Goal: Task Accomplishment & Management: Use online tool/utility

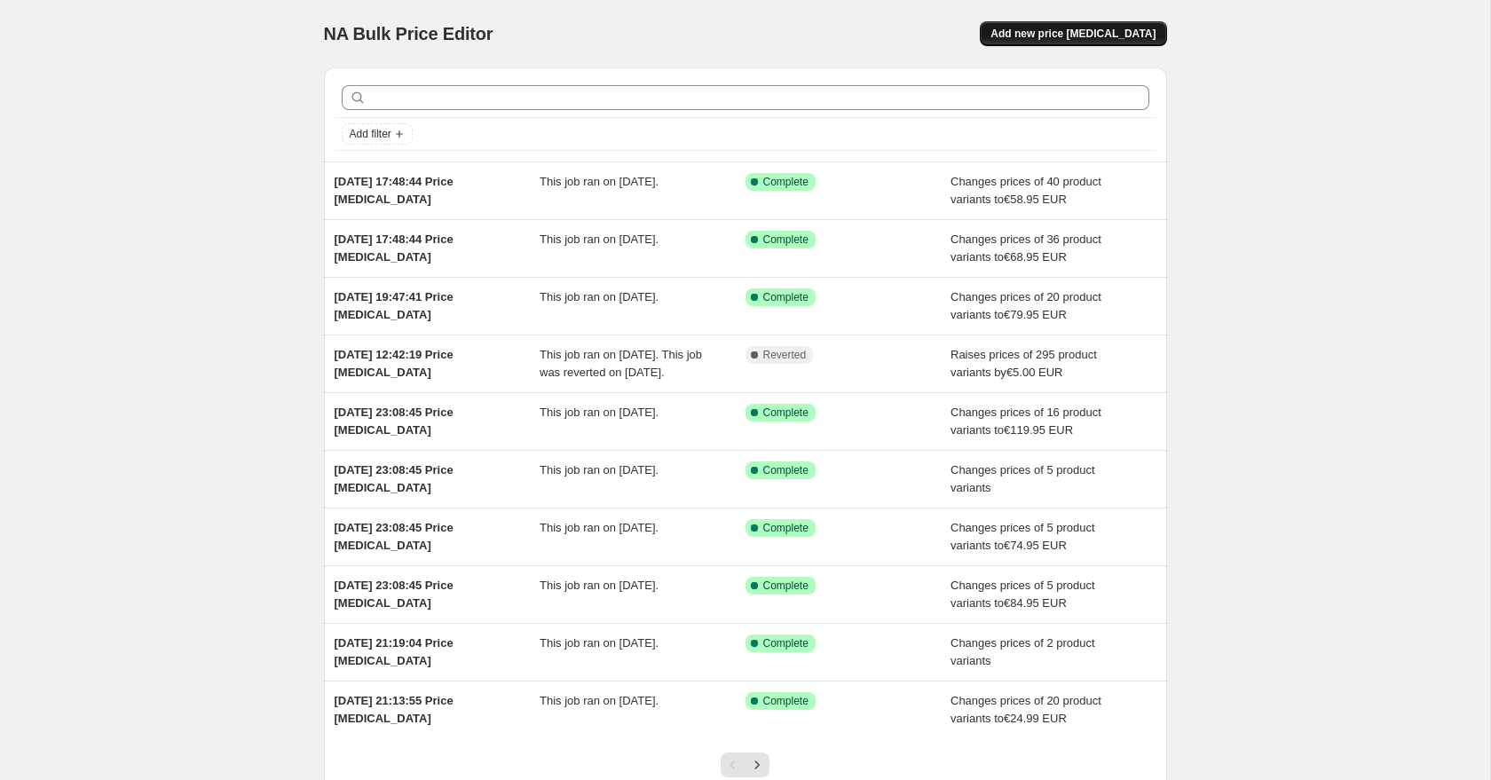
click at [1040, 29] on span "Add new price change job" at bounding box center [1073, 34] width 165 height 14
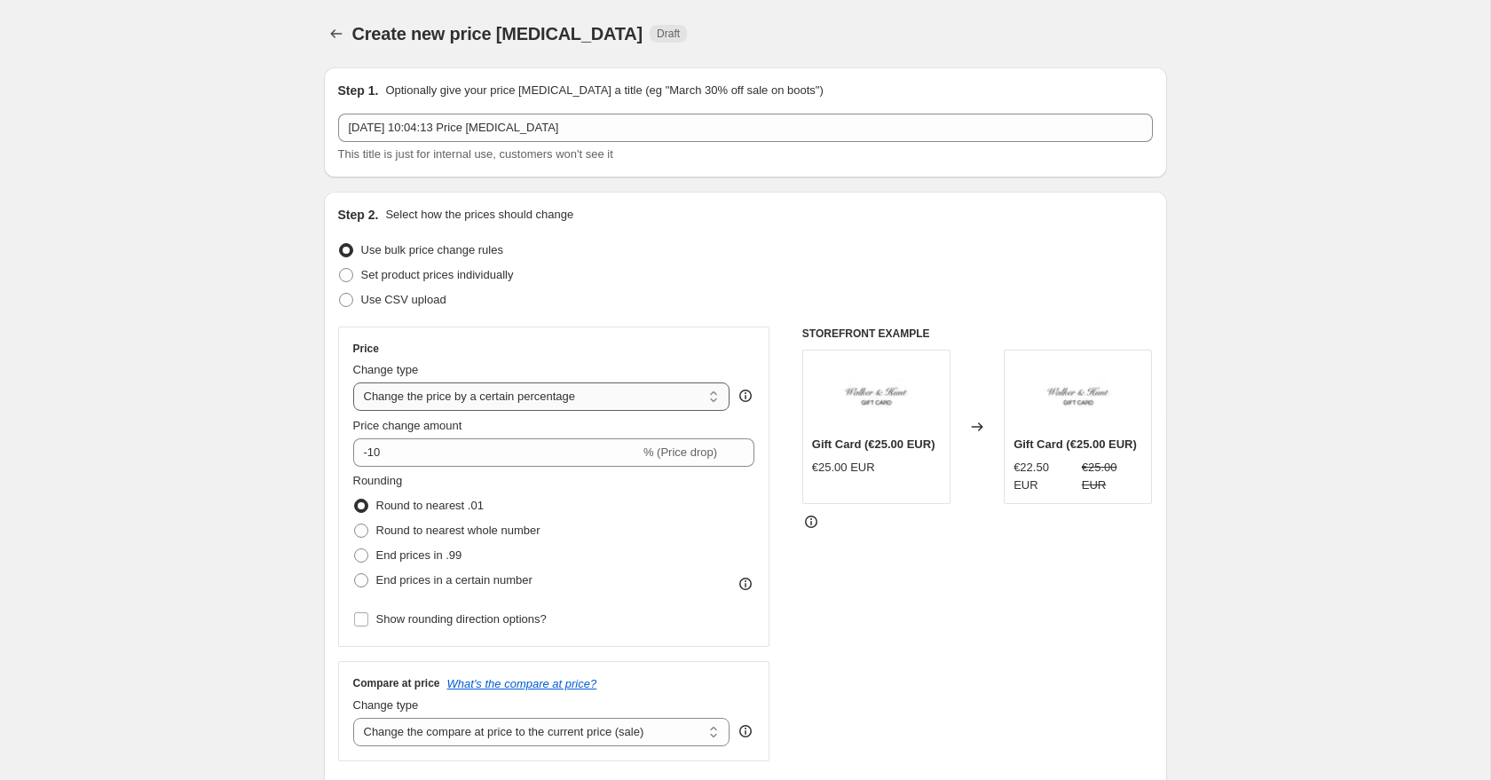
click at [419, 385] on select "Change the price to a certain amount Change the price by a certain amount Chang…" at bounding box center [541, 397] width 377 height 28
select select "by"
click at [353, 383] on select "Change the price to a certain amount Change the price by a certain amount Chang…" at bounding box center [541, 397] width 377 height 28
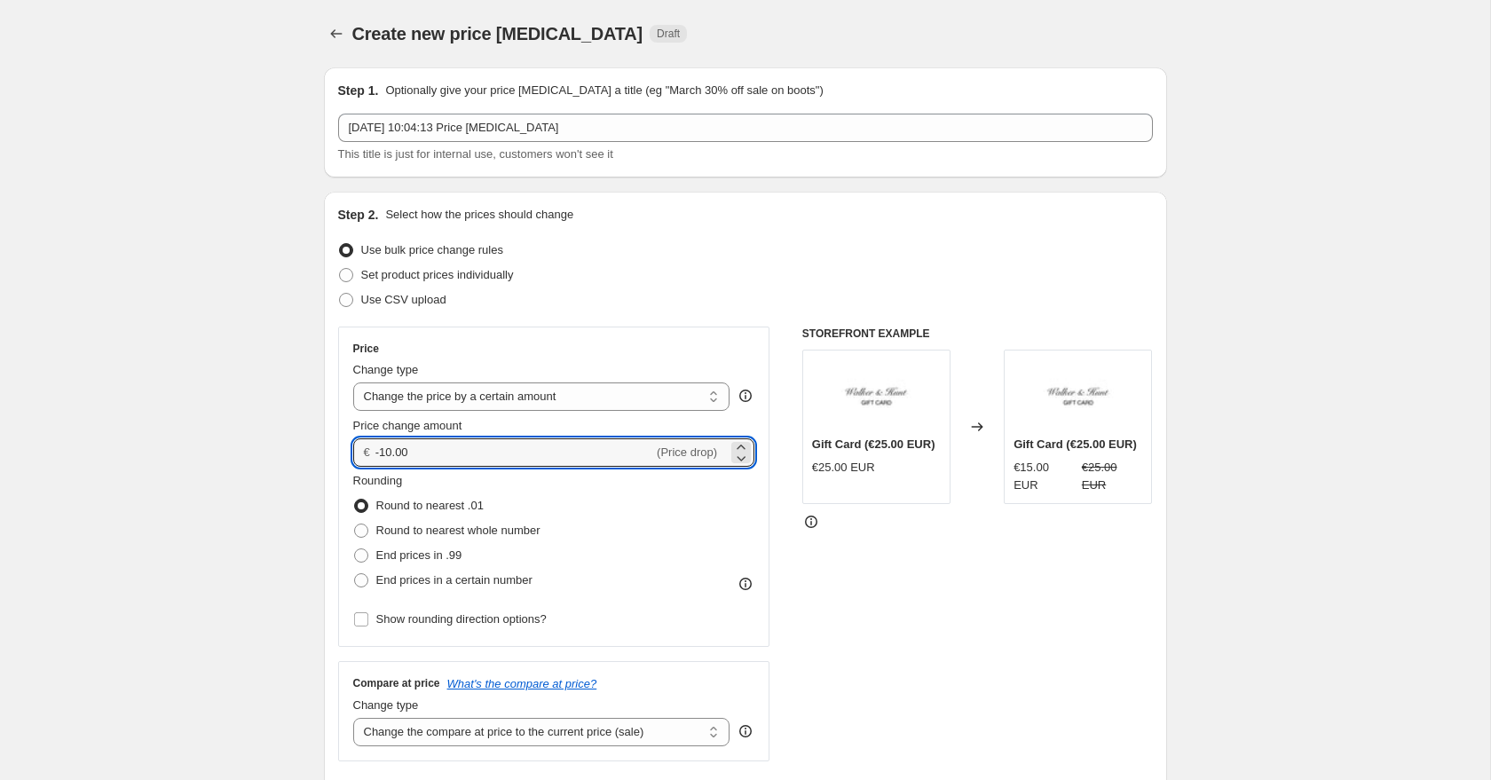
drag, startPoint x: 432, startPoint y: 452, endPoint x: 375, endPoint y: 447, distance: 57.9
click at [376, 448] on input "-10.00" at bounding box center [515, 453] width 278 height 28
type input "5.00"
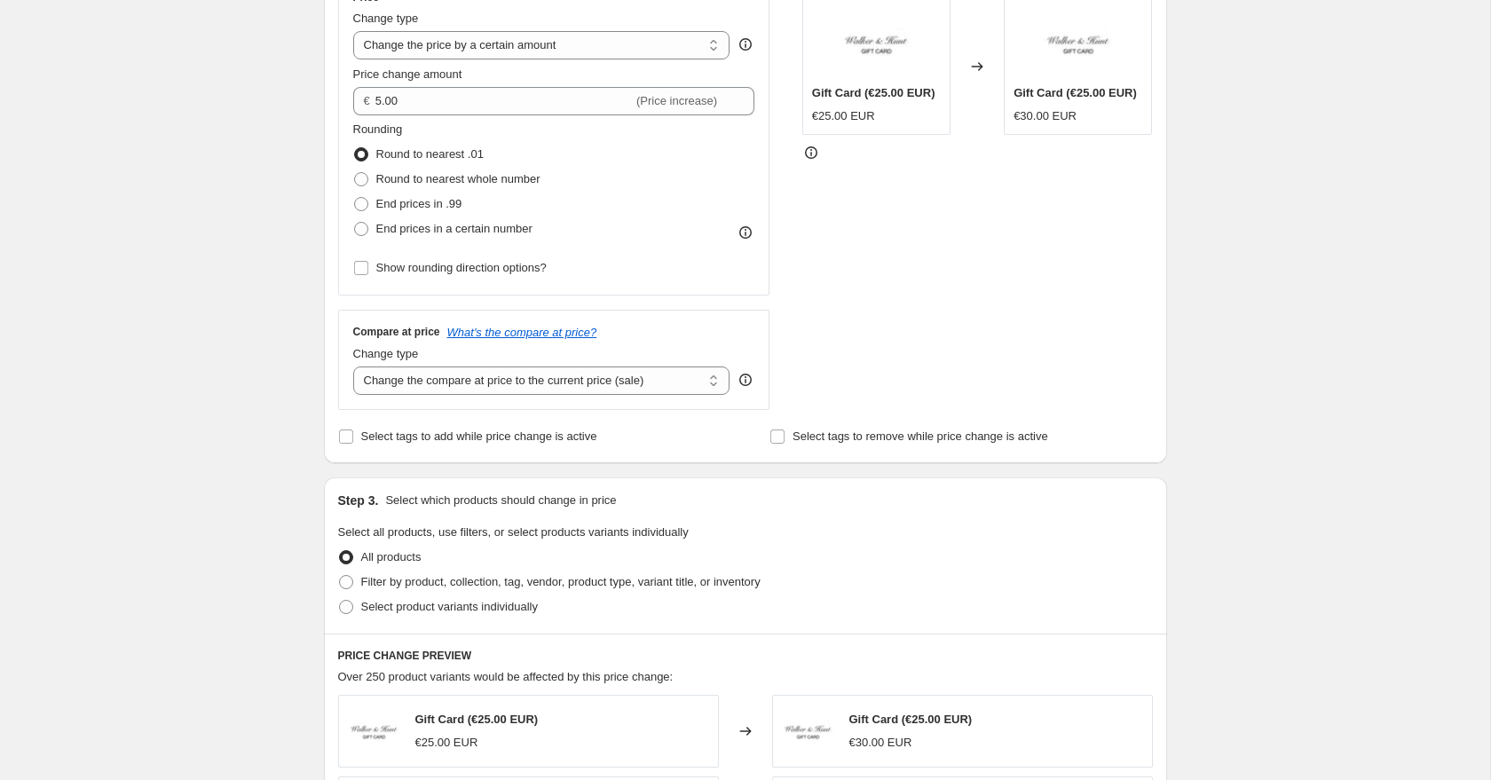
scroll to position [375, 0]
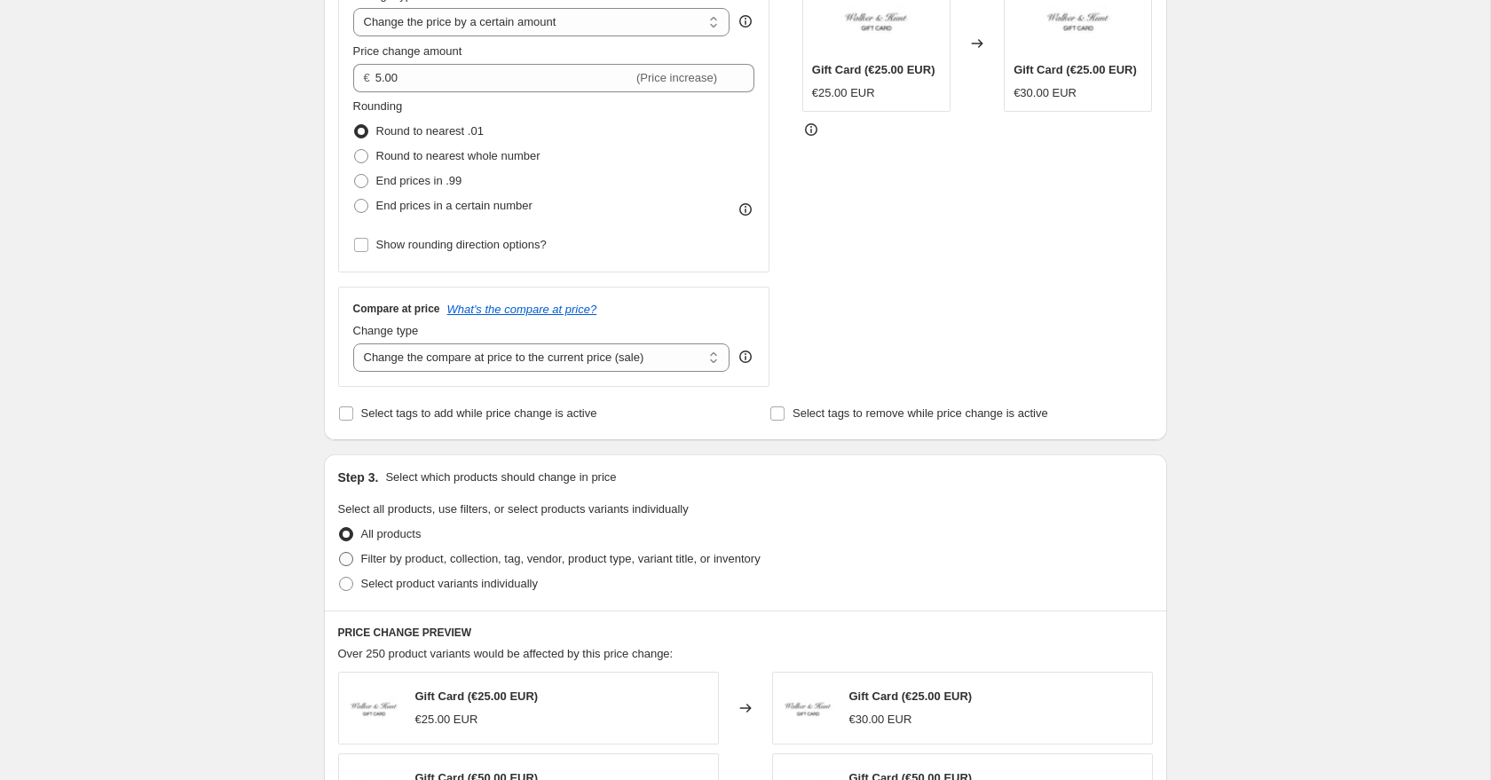
click at [349, 562] on span at bounding box center [346, 559] width 14 height 14
click at [340, 553] on input "Filter by product, collection, tag, vendor, product type, variant title, or inv…" at bounding box center [339, 552] width 1 height 1
radio input "true"
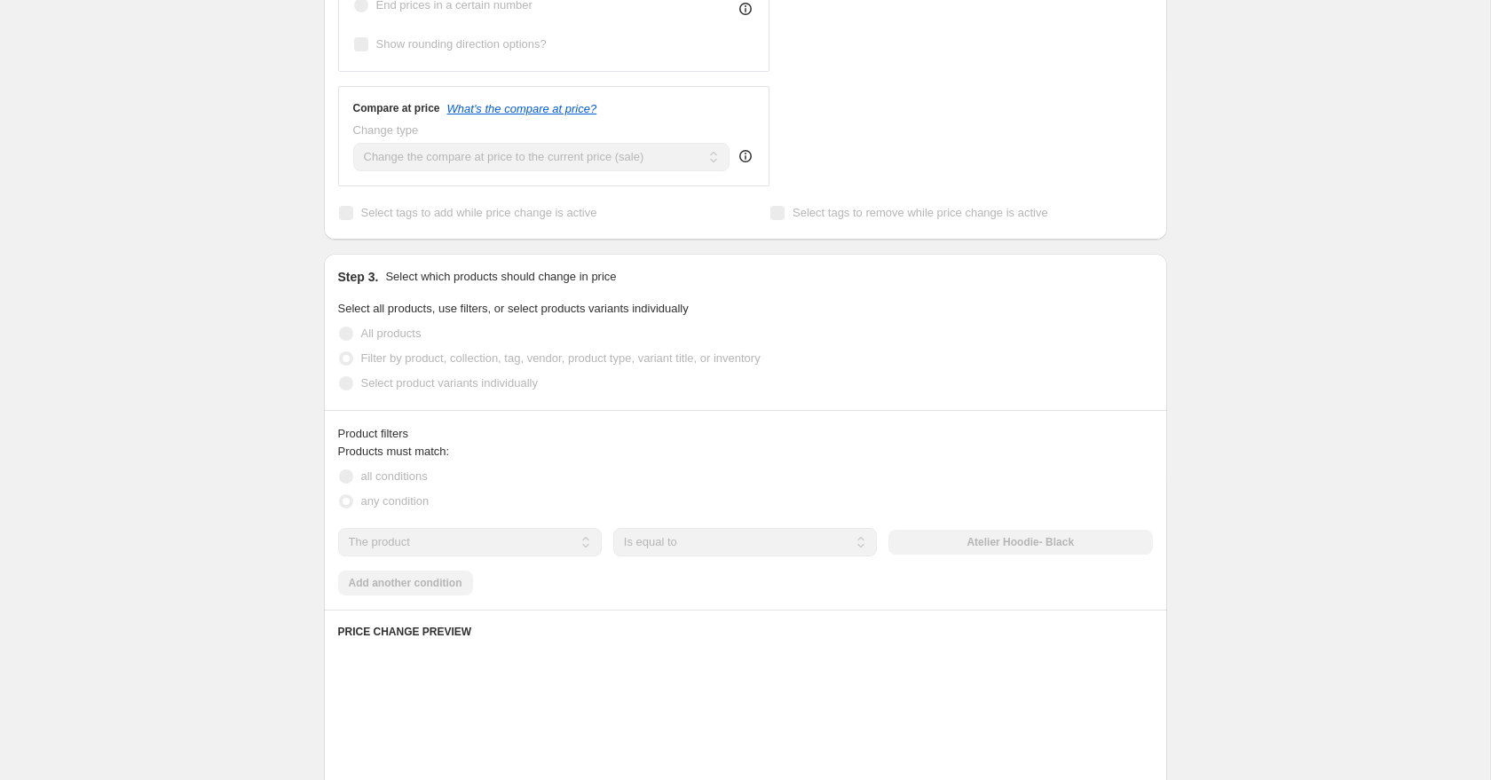
scroll to position [609, 0]
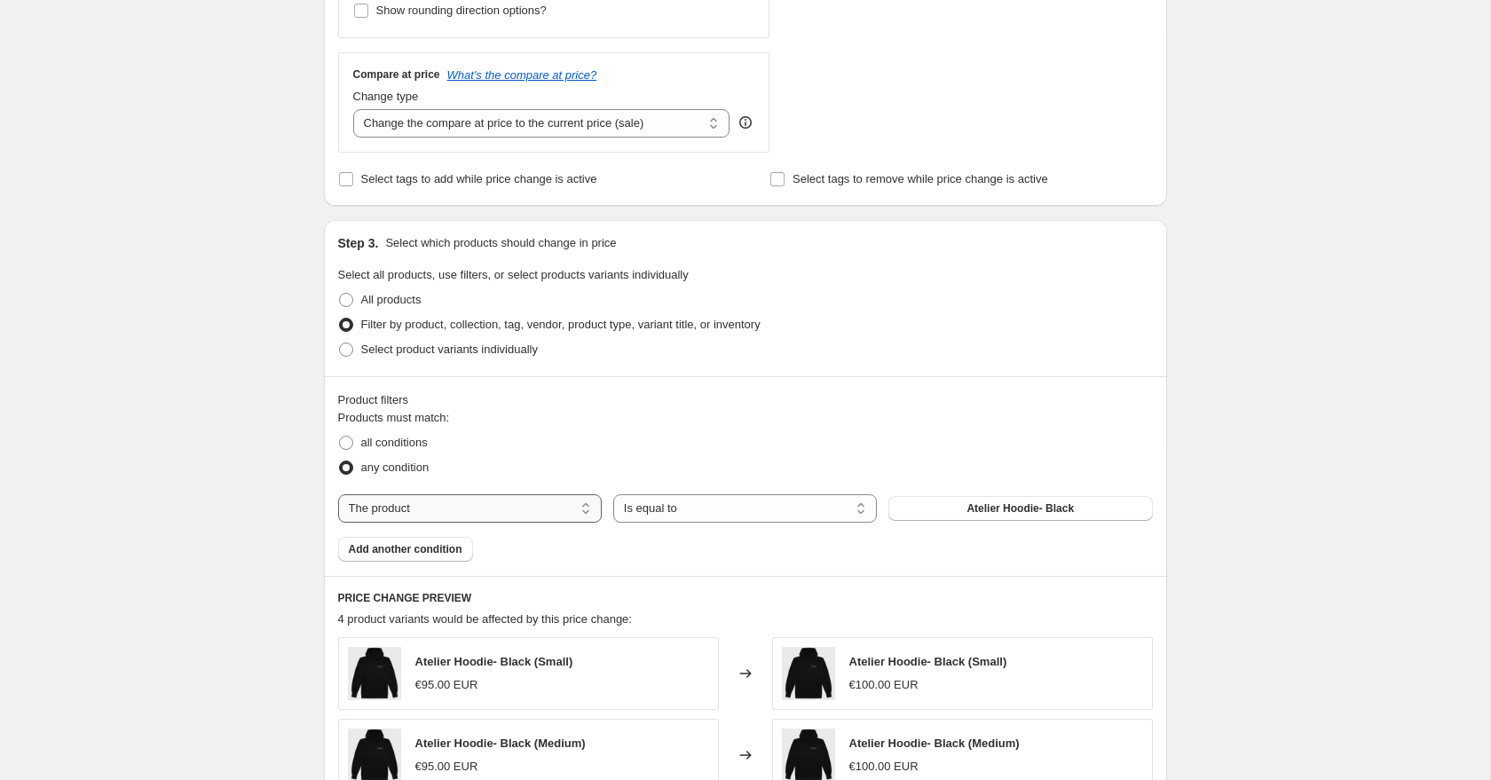
click at [475, 516] on select "The product The product's collection The product's tag The product's vendor The…" at bounding box center [470, 509] width 264 height 28
select select "collection"
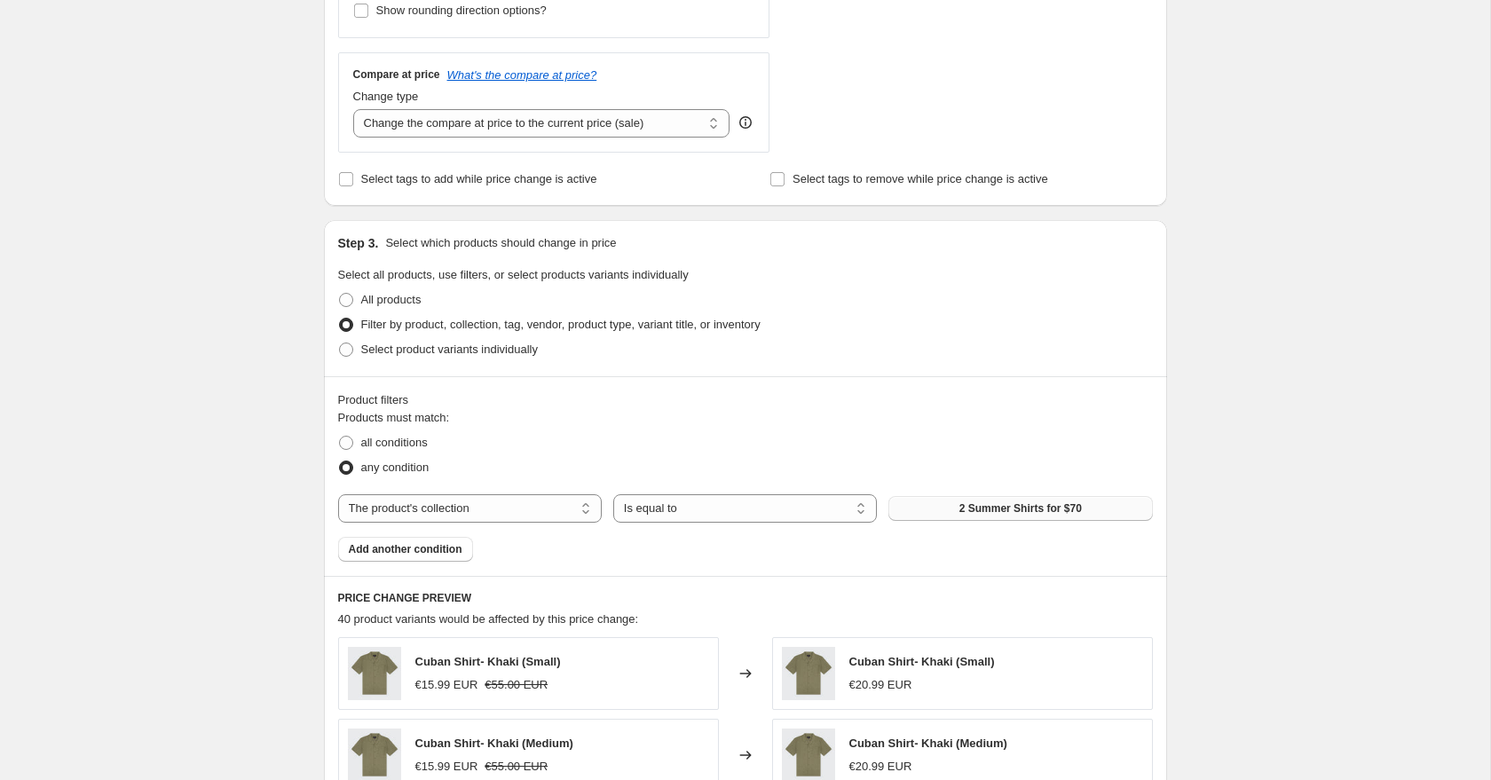
click at [955, 514] on button "2 Summer Shirts for $70" at bounding box center [1021, 508] width 264 height 25
click at [1215, 463] on div "Create new price change job. This page is ready Create new price change job Dra…" at bounding box center [745, 428] width 1491 height 2074
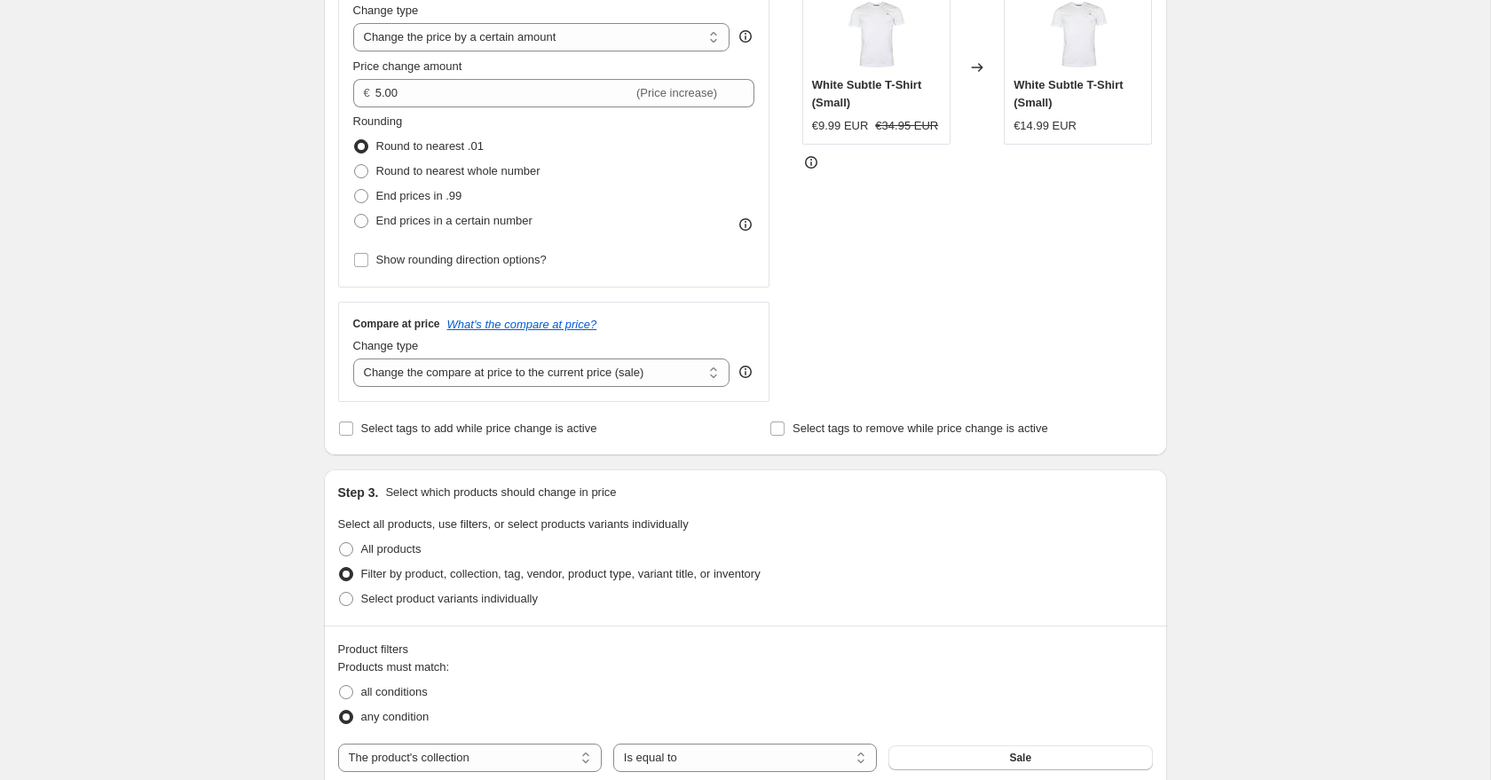
scroll to position [476, 0]
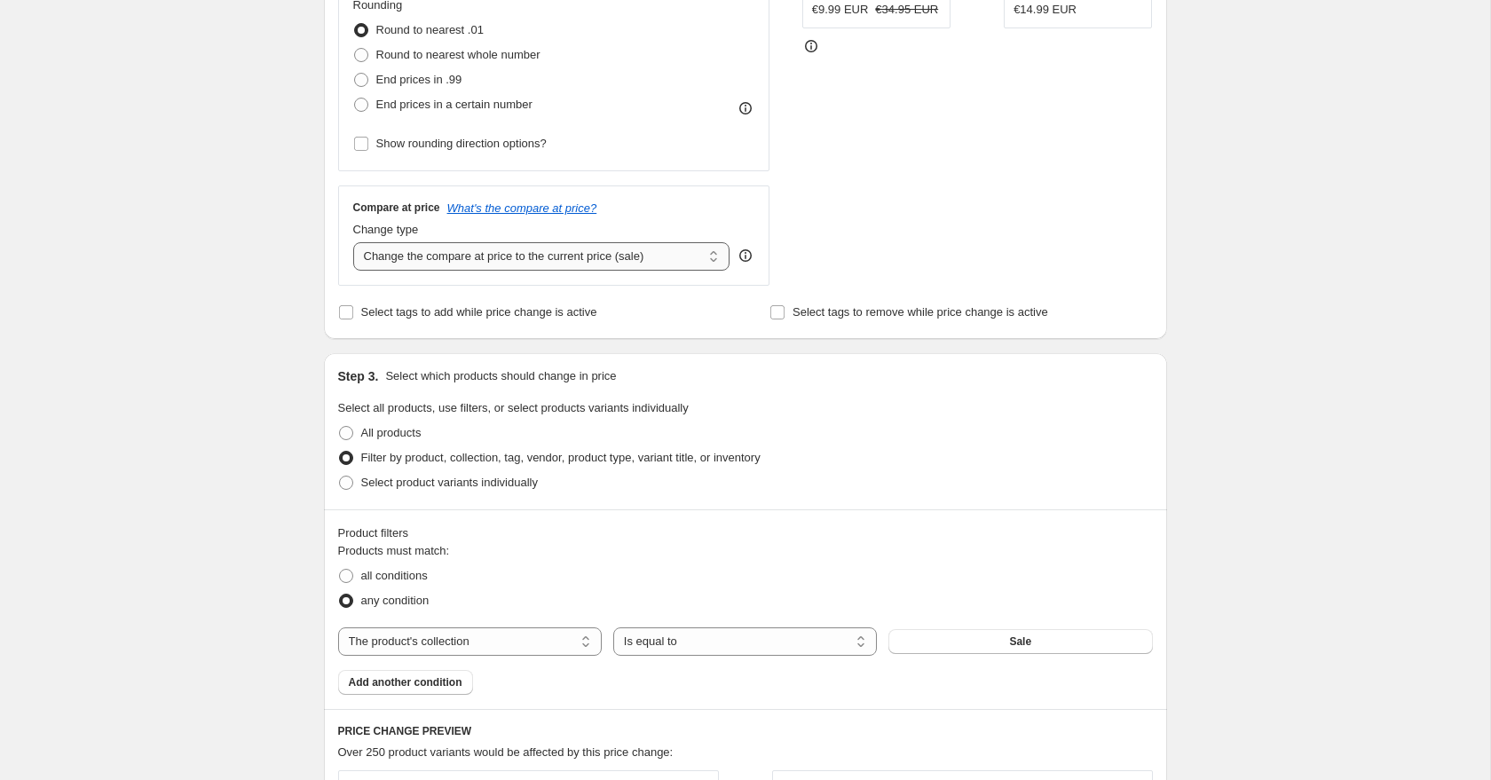
click at [407, 258] on select "Change the compare at price to the current price (sale) Change the compare at p…" at bounding box center [541, 256] width 377 height 28
select select "no_change"
click at [353, 242] on select "Change the compare at price to the current price (sale) Change the compare at p…" at bounding box center [541, 256] width 377 height 28
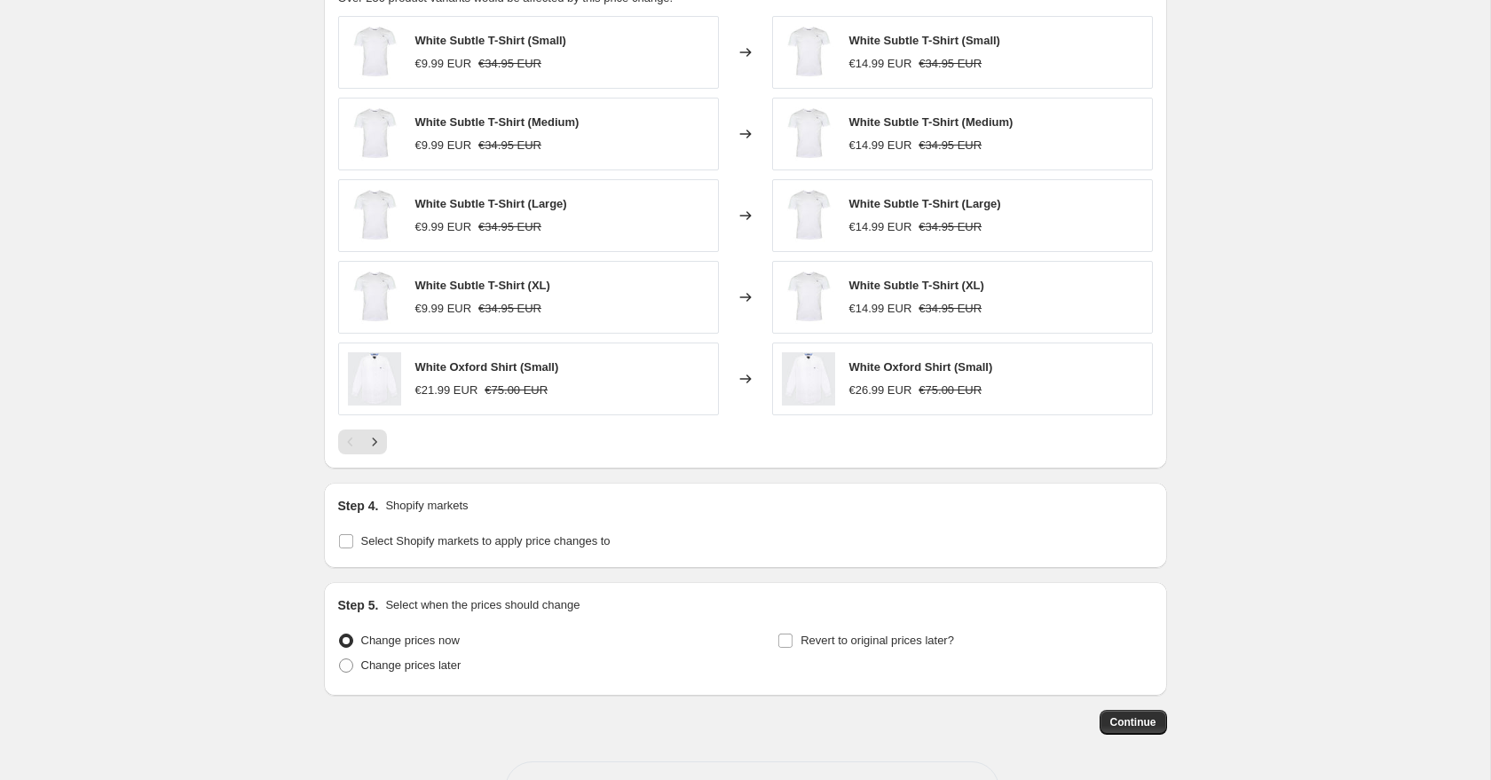
scroll to position [1294, 0]
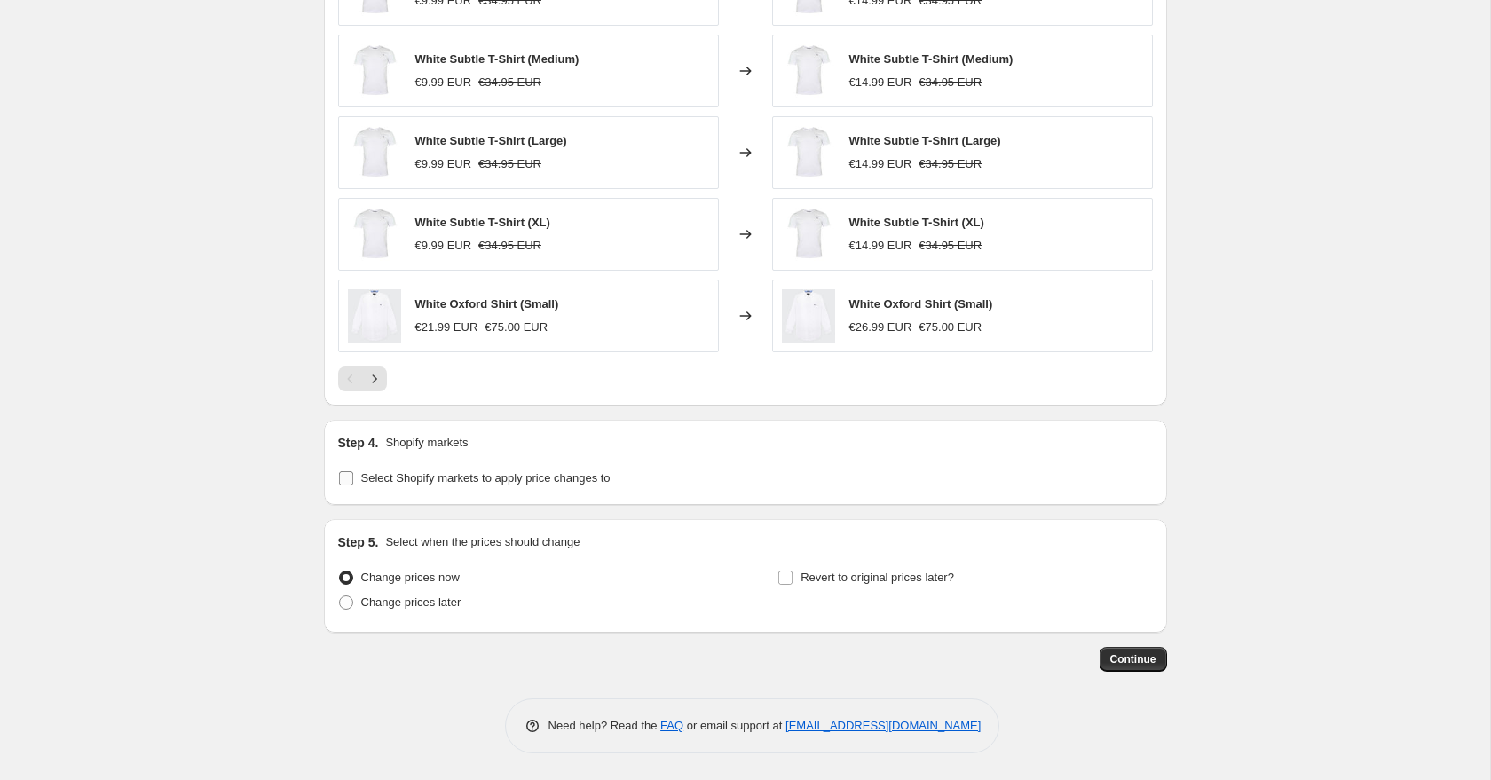
click at [343, 473] on input "Select Shopify markets to apply price changes to" at bounding box center [346, 478] width 14 height 14
checkbox input "true"
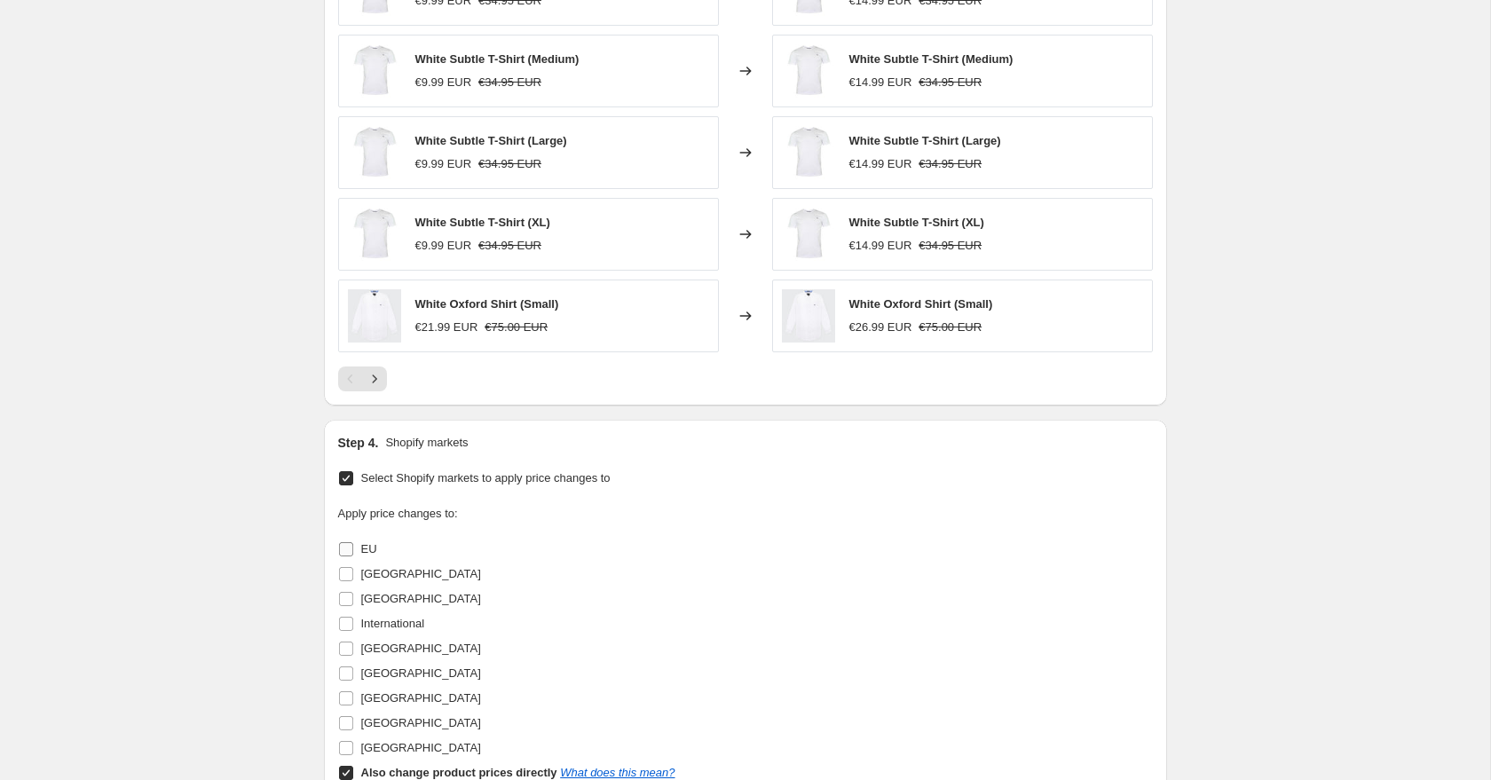
click at [353, 541] on label "EU" at bounding box center [357, 549] width 39 height 25
click at [353, 542] on input "EU" at bounding box center [346, 549] width 14 height 14
checkbox input "true"
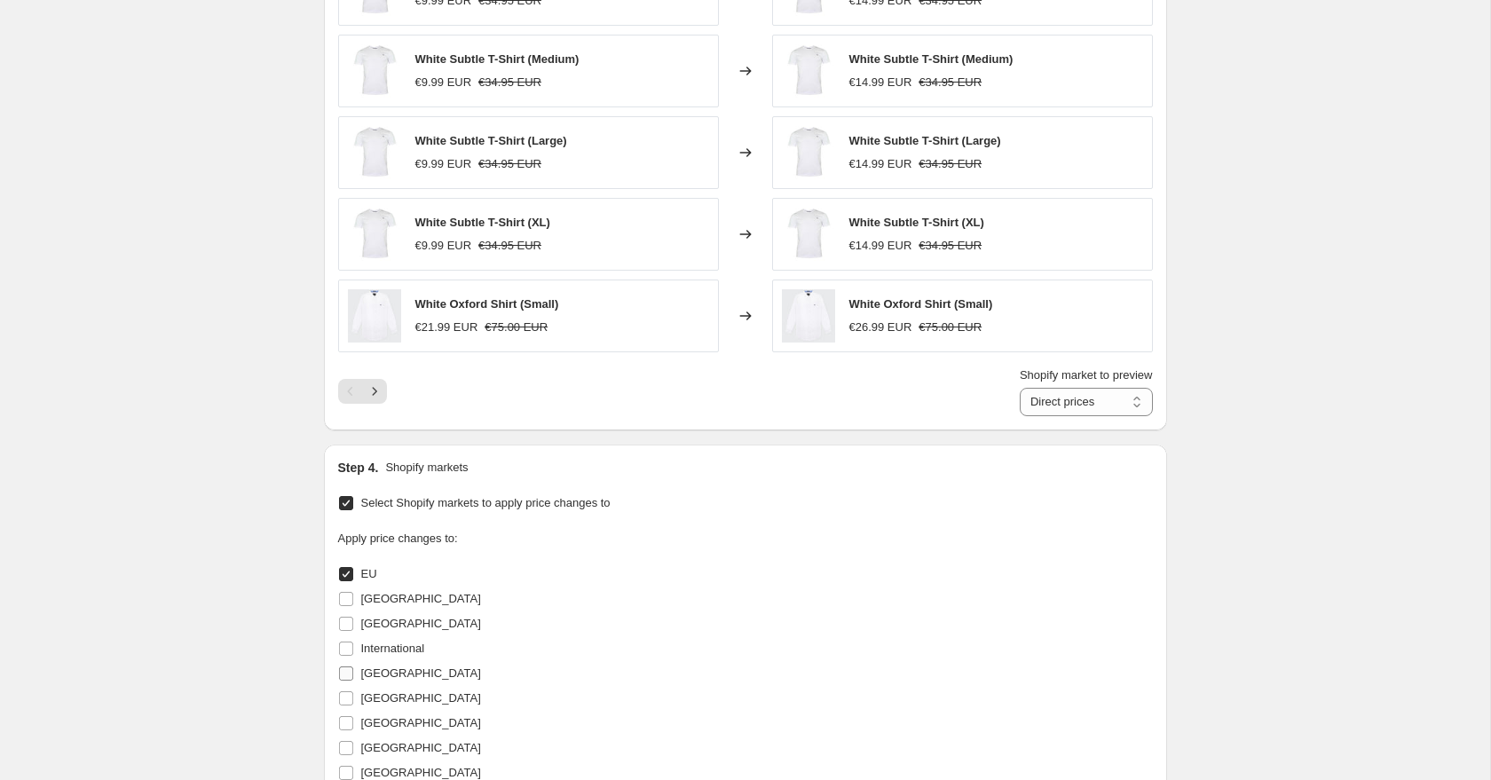
click at [354, 673] on label "Ireland" at bounding box center [409, 673] width 143 height 25
click at [353, 673] on input "Ireland" at bounding box center [346, 674] width 14 height 14
checkbox input "true"
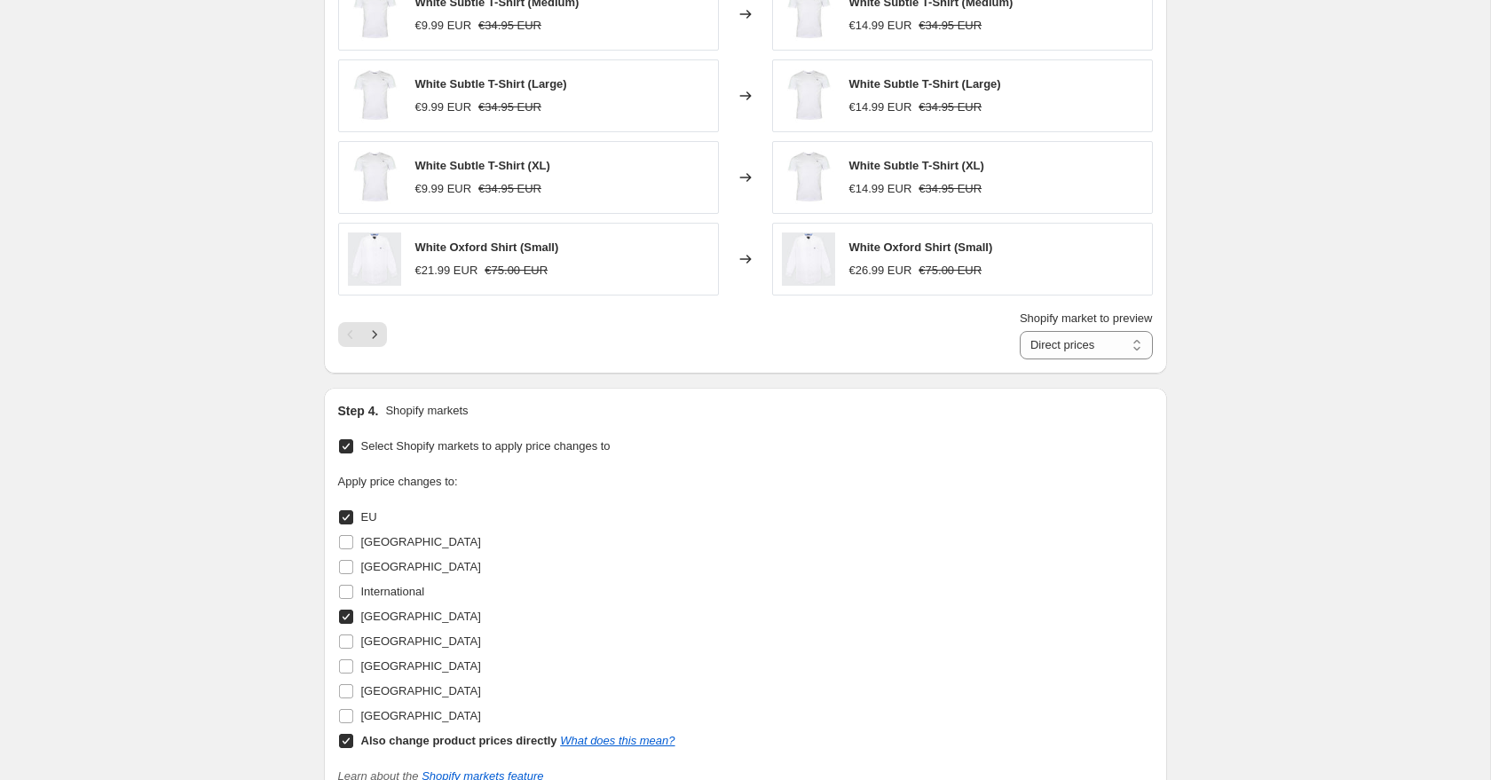
scroll to position [1387, 0]
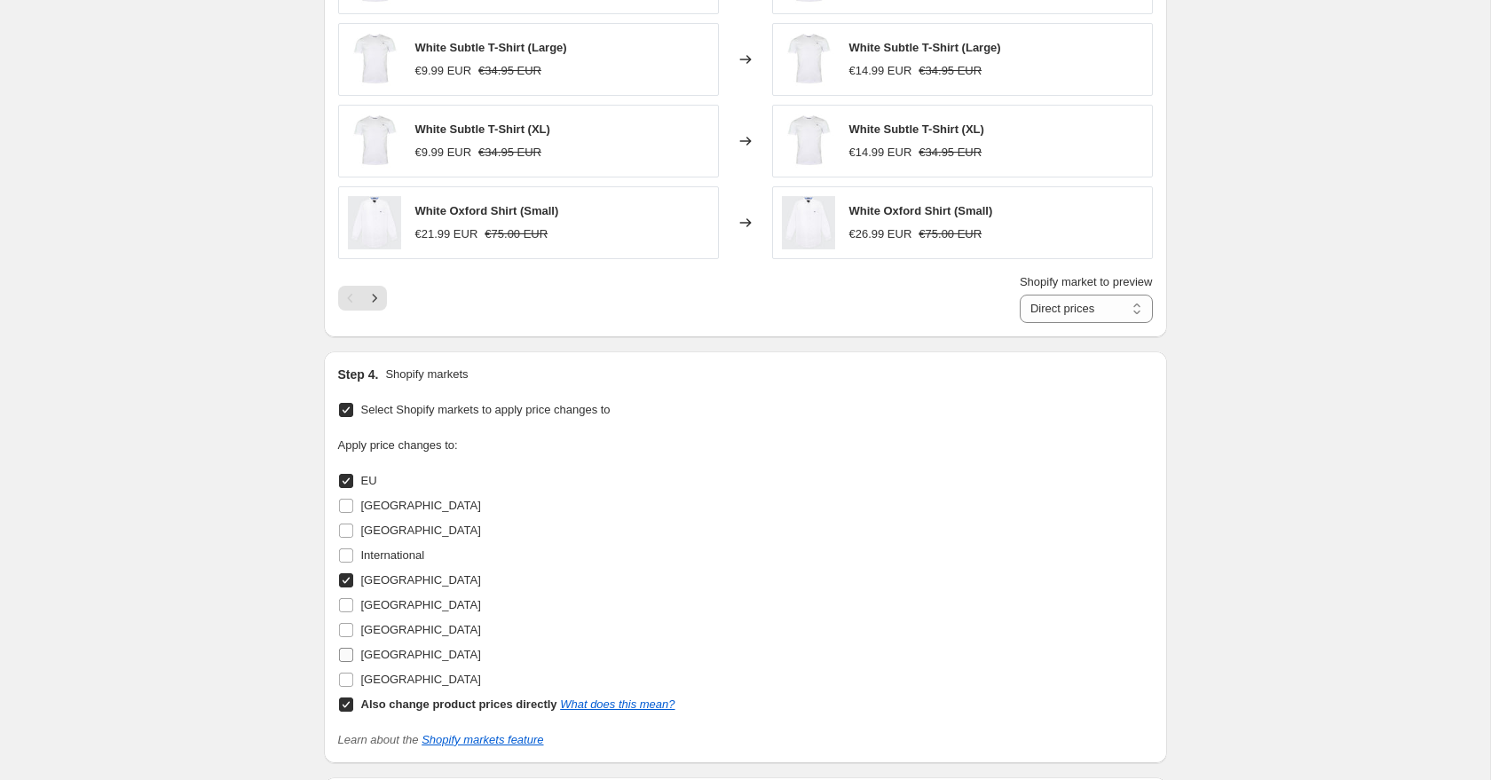
click at [354, 654] on label "United Kingdom" at bounding box center [409, 655] width 143 height 25
click at [353, 654] on input "United Kingdom" at bounding box center [346, 655] width 14 height 14
checkbox input "true"
click at [348, 599] on input "Spain" at bounding box center [346, 605] width 14 height 14
checkbox input "true"
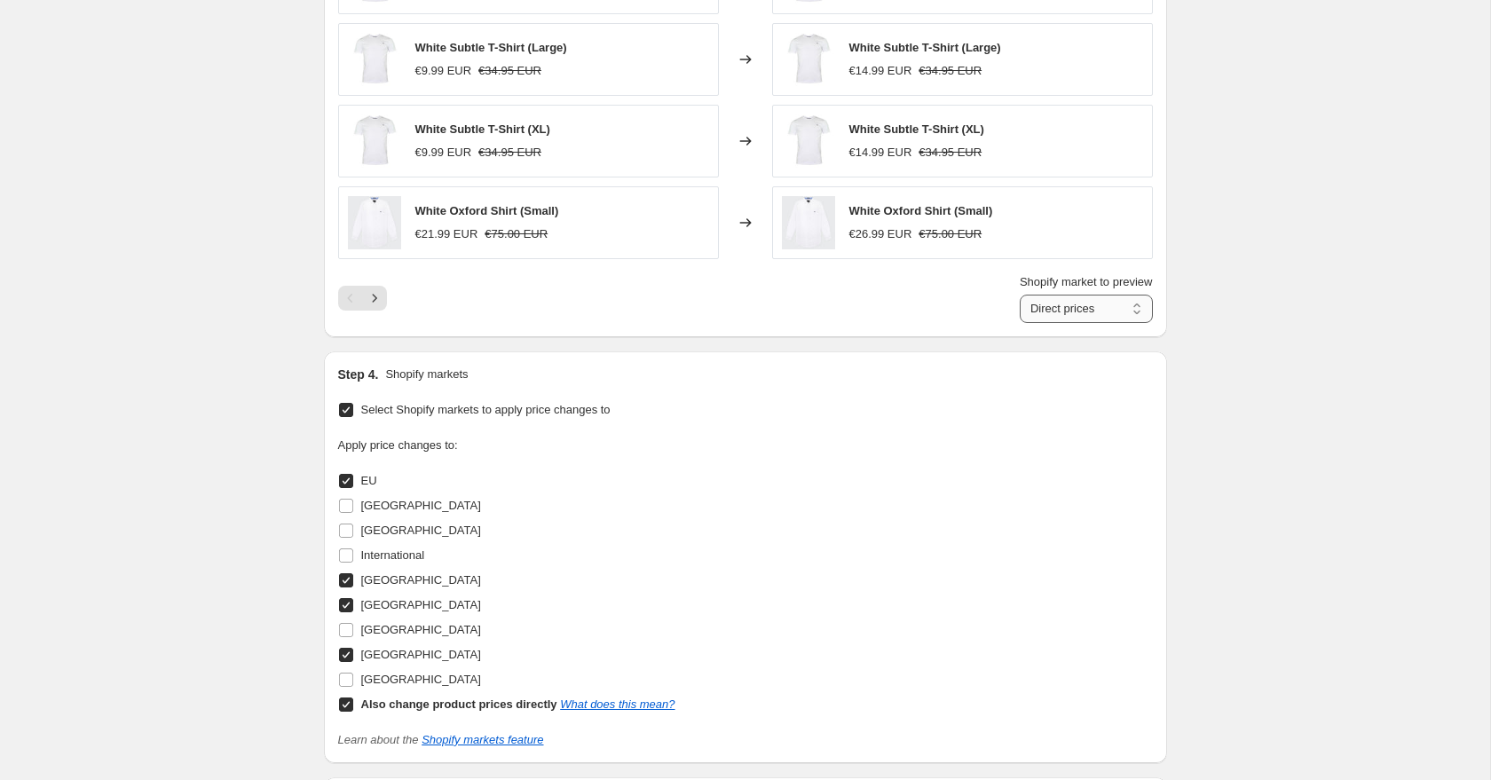
click at [1091, 300] on select "Direct prices EU Ireland Spain United Kingdom" at bounding box center [1086, 309] width 133 height 28
click at [1020, 295] on select "Direct prices EU Ireland Spain United Kingdom" at bounding box center [1086, 309] width 133 height 28
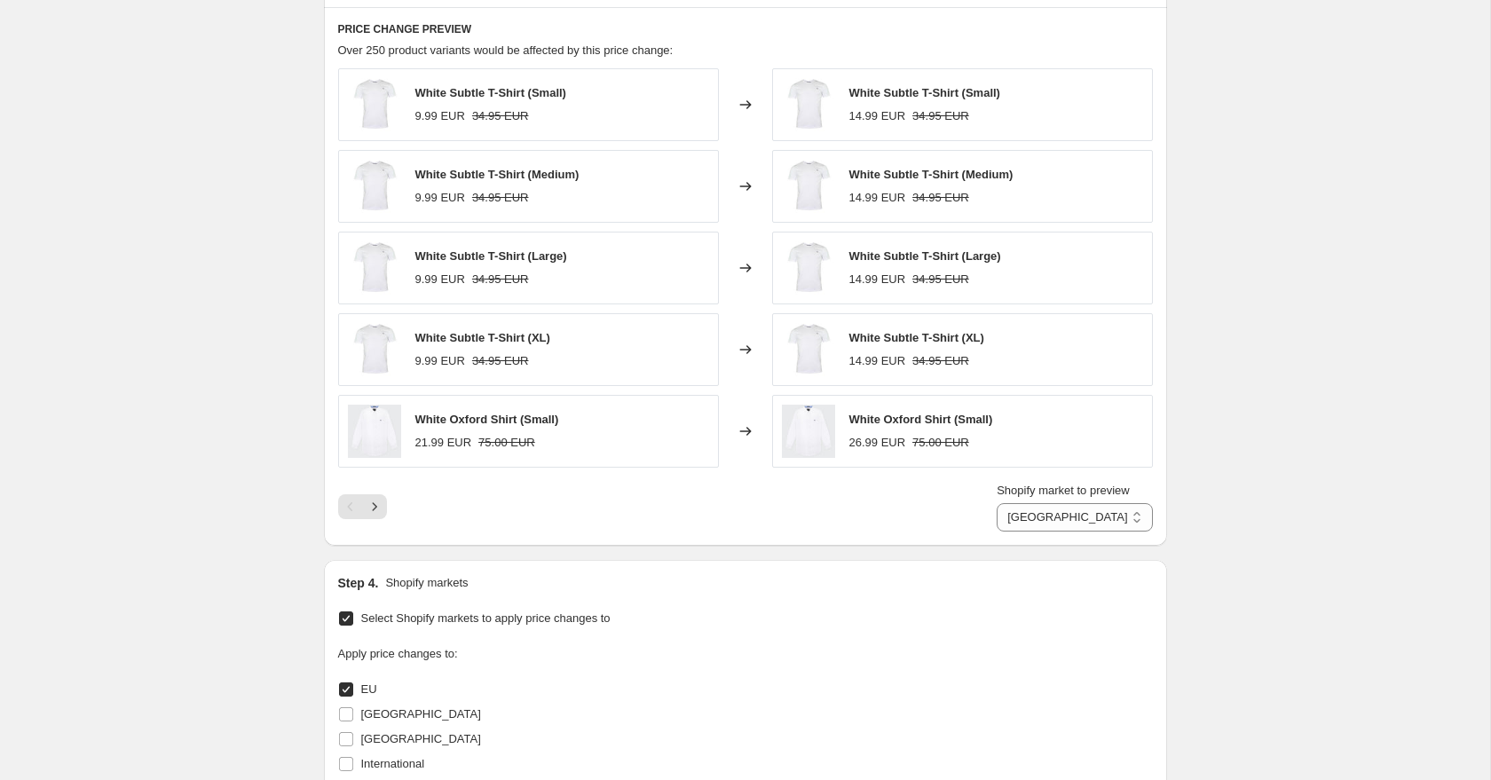
scroll to position [1160, 0]
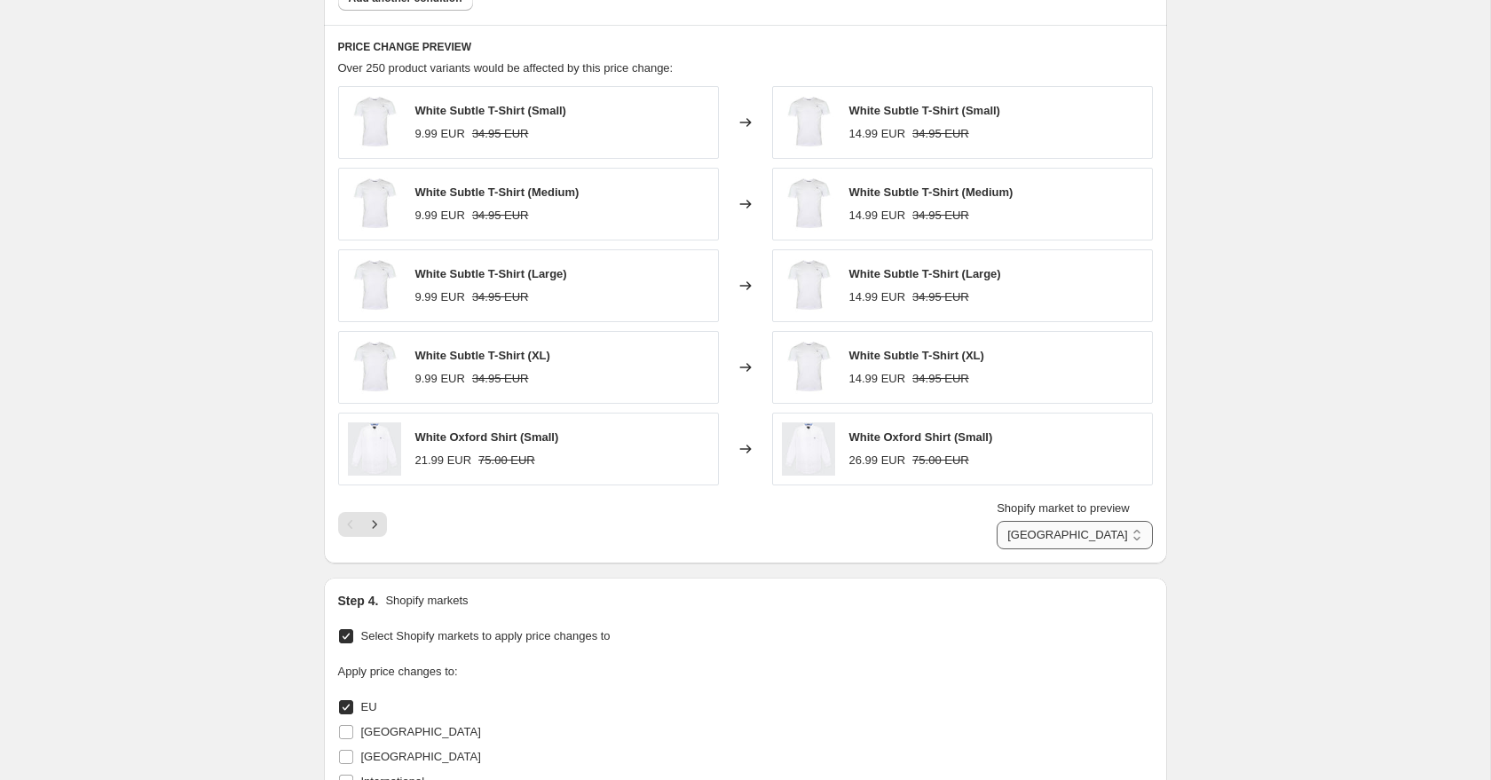
click at [1077, 526] on select "Direct prices EU Ireland Spain United Kingdom" at bounding box center [1074, 535] width 155 height 28
select select "89904218454"
click at [1010, 521] on select "Direct prices EU Ireland Spain United Kingdom" at bounding box center [1074, 535] width 155 height 28
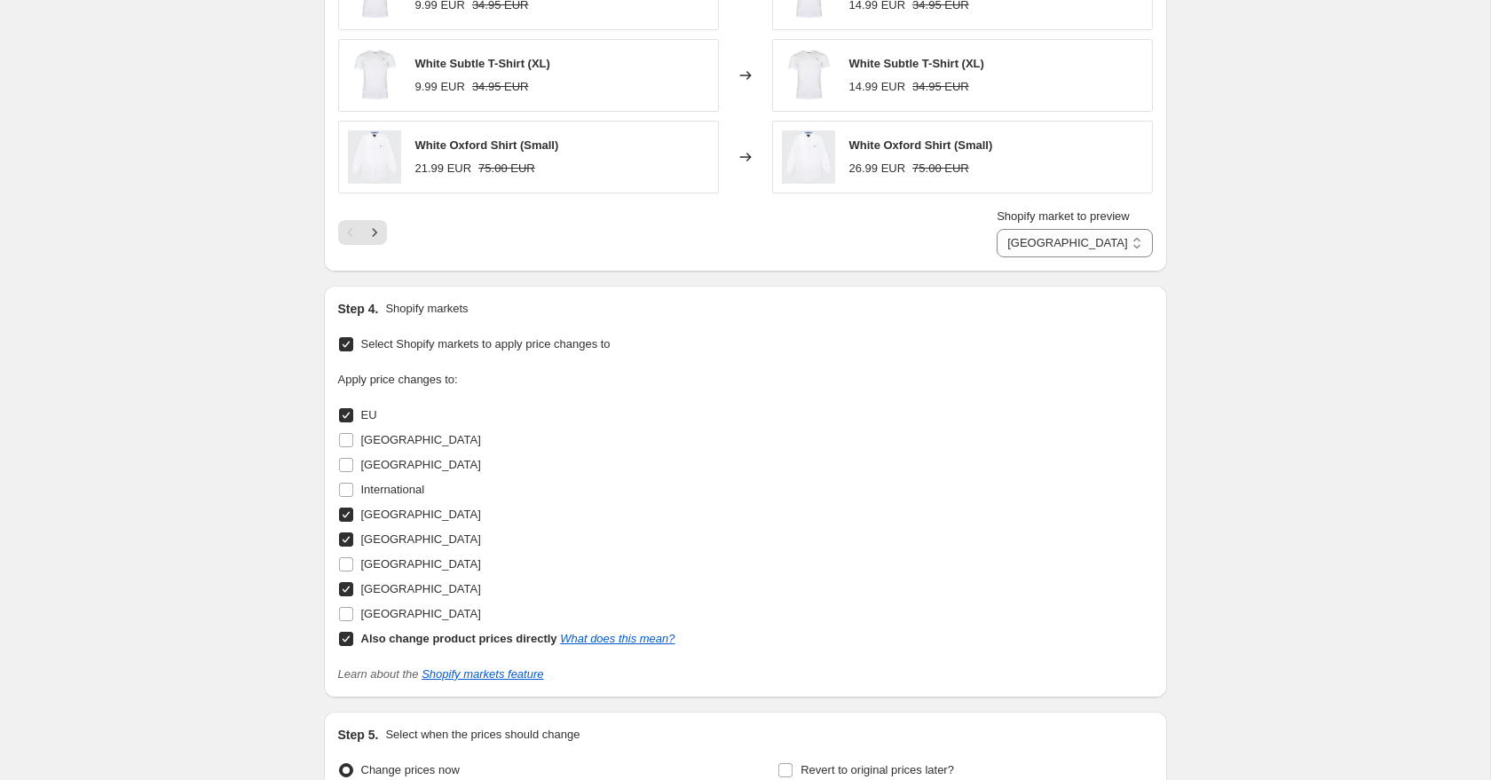
scroll to position [1645, 0]
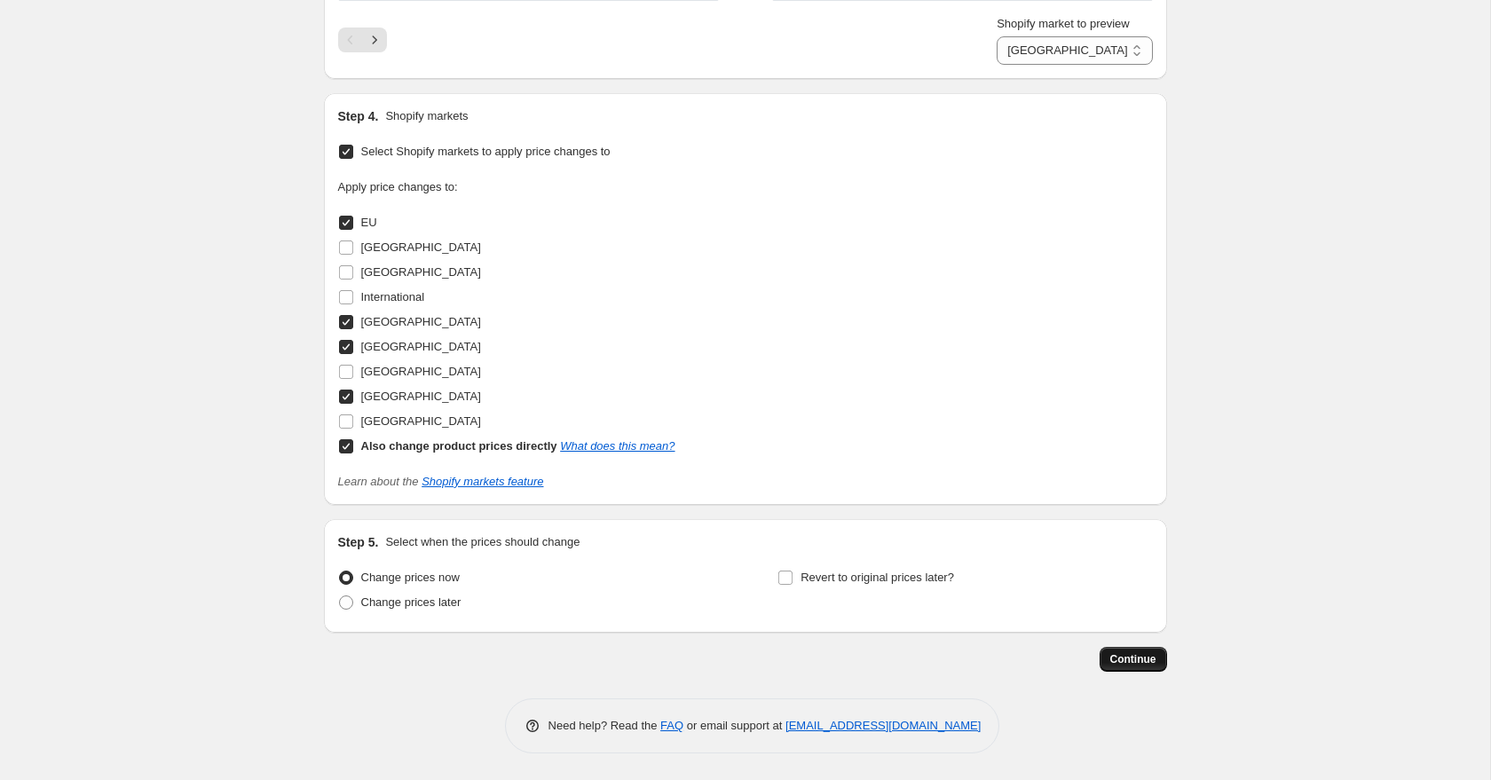
click at [1142, 670] on button "Continue" at bounding box center [1133, 659] width 67 height 25
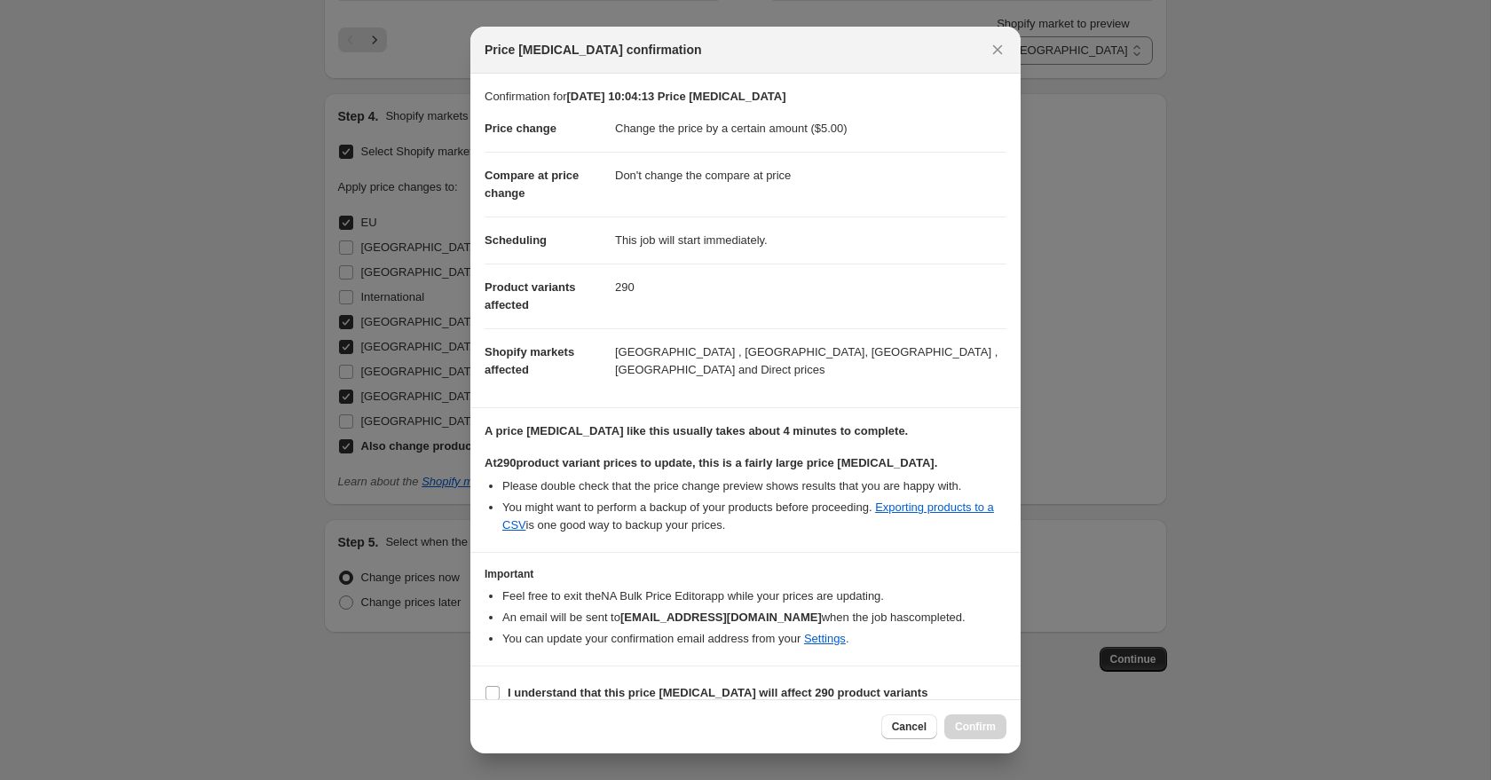
scroll to position [38, 0]
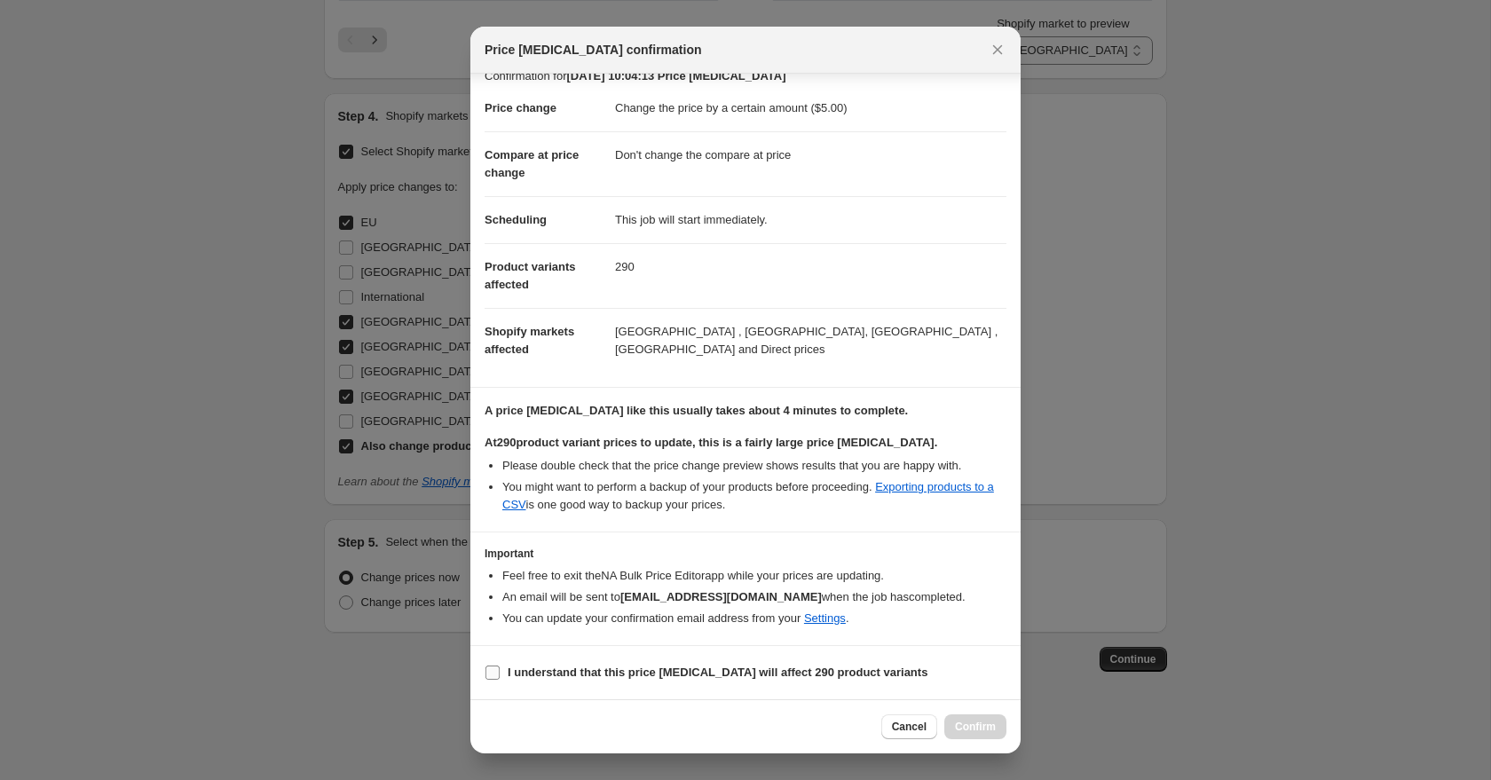
click at [496, 673] on input "I understand that this price change job will affect 290 product variants" at bounding box center [493, 673] width 14 height 14
checkbox input "true"
click at [977, 729] on span "Confirm" at bounding box center [975, 727] width 41 height 14
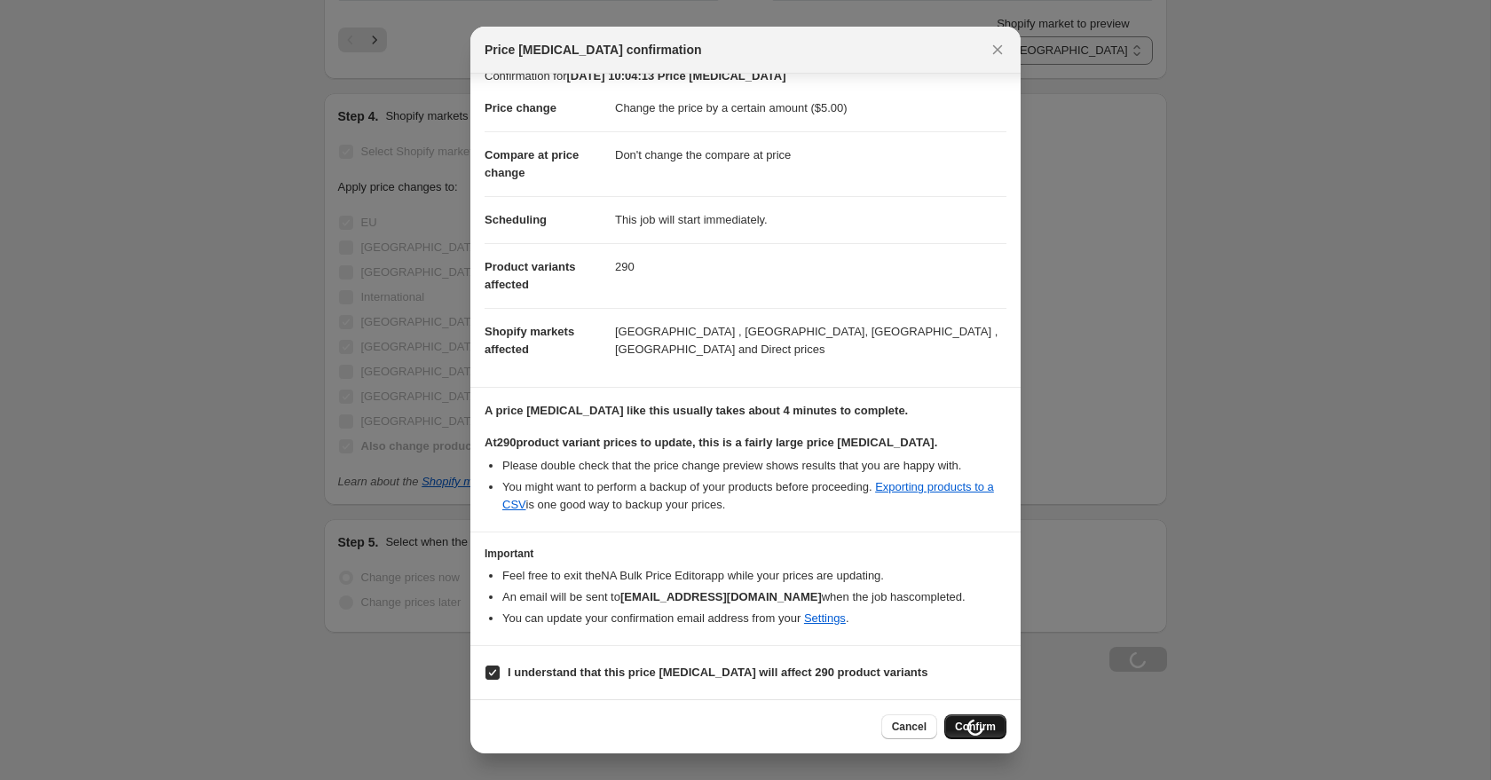
scroll to position [1645, 0]
